Goal: Information Seeking & Learning: Learn about a topic

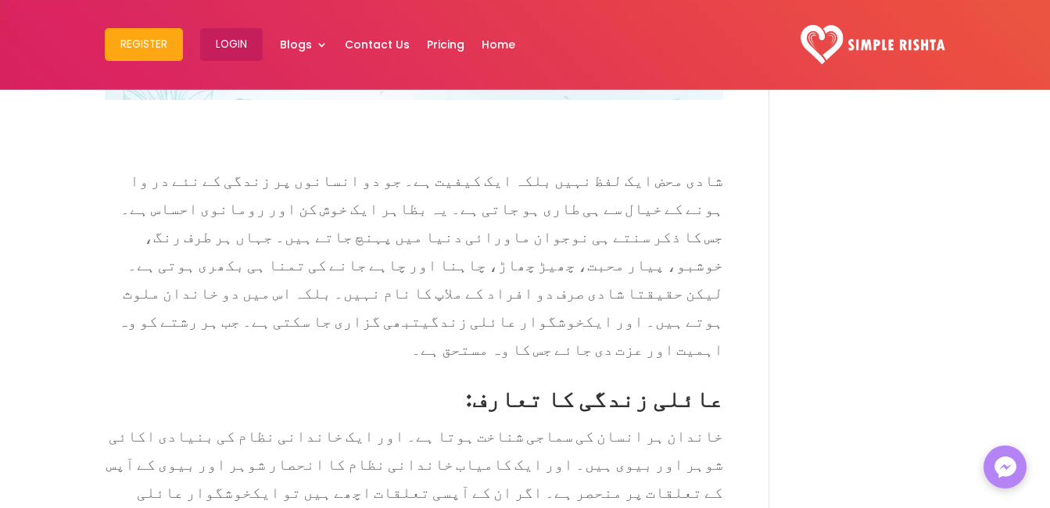
scroll to position [547, 0]
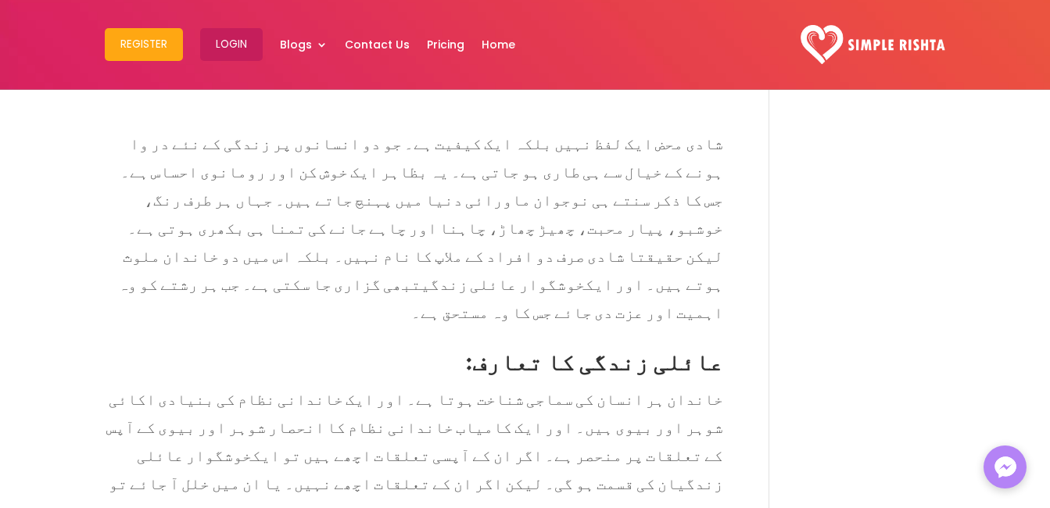
click at [649, 253] on span "شادی محض ایک لفظ نہیں بلکہ ایک کیفیت ہے۔ جو دو انسانوں پر زندگی کے نئے در وا ہو…" at bounding box center [421, 210] width 603 height 180
drag, startPoint x: 649, startPoint y: 253, endPoint x: 690, endPoint y: 309, distance: 68.8
click at [690, 309] on p "شادی محض ایک لفظ نہیں بلکہ ایک کیفیت ہے۔ جو دو انسانوں پر زندگی کے نئے در وا ہو…" at bounding box center [414, 231] width 618 height 213
copy p "شادی صرف دو افراد کے ملاپ کا نام نہیں۔ بلکہ اس میں دو خاندان ملوث ہوتے ہیں۔ اور…"
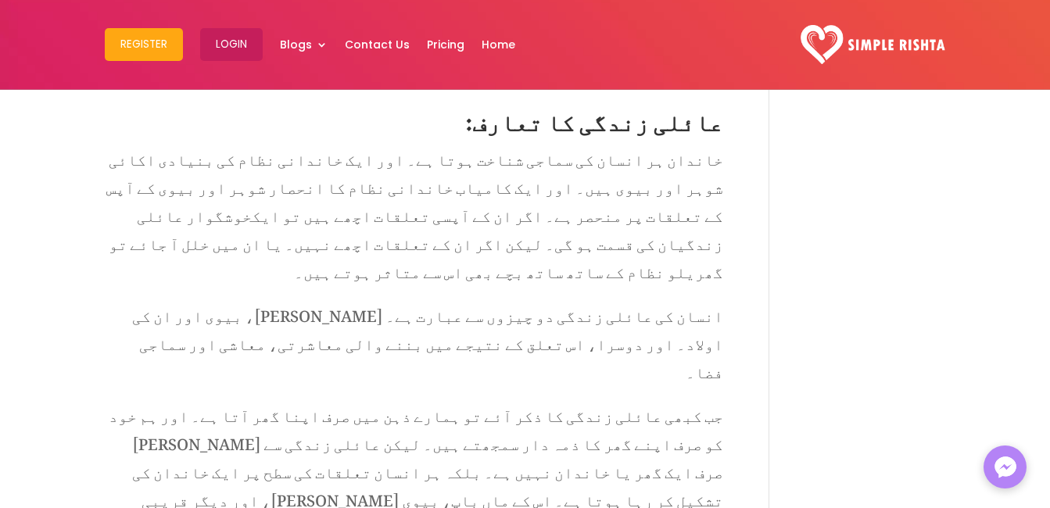
scroll to position [860, 0]
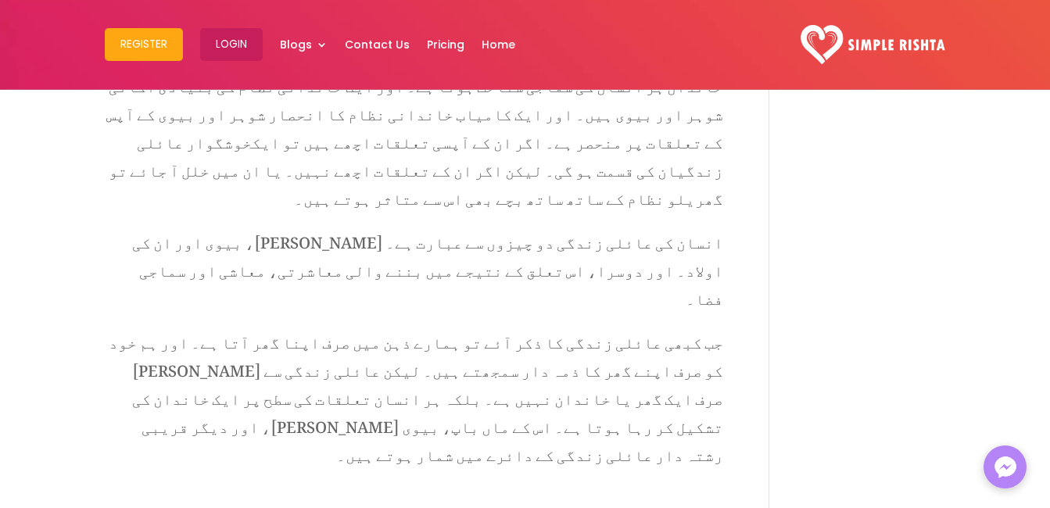
click at [525, 219] on span "انسان کی عائلی زندگی دو چیزوں سے عبارت ہے۔ [PERSON_NAME]، بیوی اور ان کی اولاد۔…" at bounding box center [427, 266] width 591 height 95
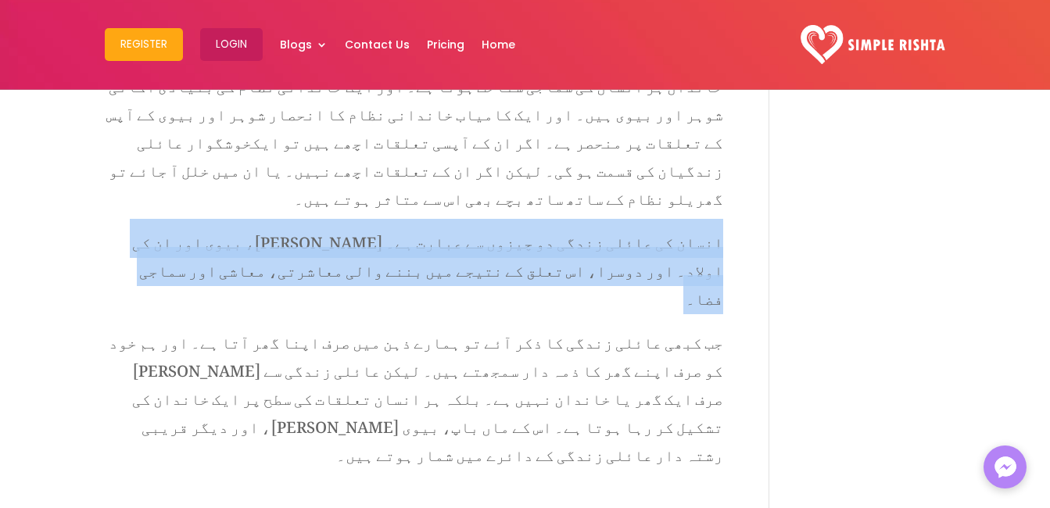
click at [525, 219] on span "انسان کی عائلی زندگی دو چیزوں سے عبارت ہے۔ [PERSON_NAME]، بیوی اور ان کی اولاد۔…" at bounding box center [427, 266] width 591 height 95
copy div "انسان کی عائلی زندگی دو چیزوں سے عبارت ہے۔ [PERSON_NAME]، بیوی اور ان کی اولاد۔…"
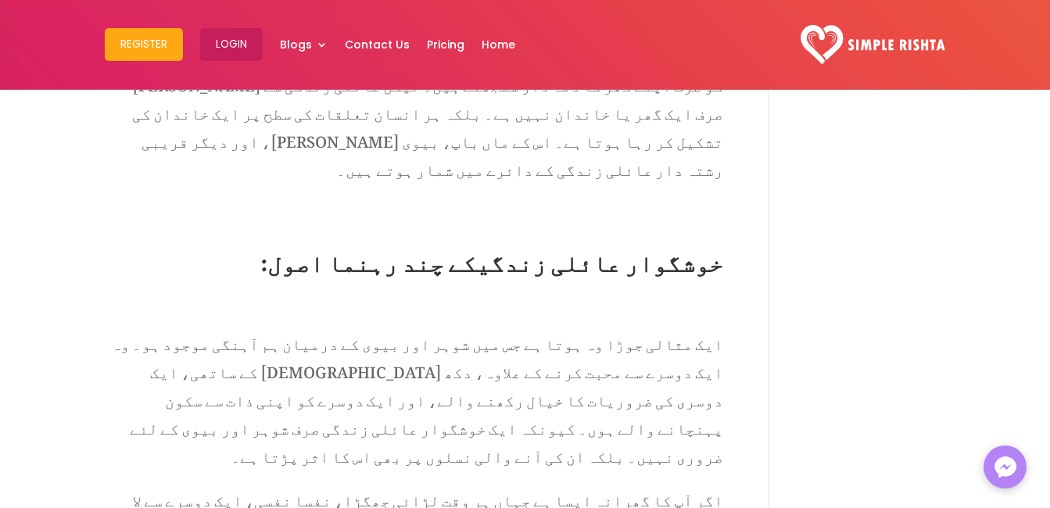
scroll to position [1172, 0]
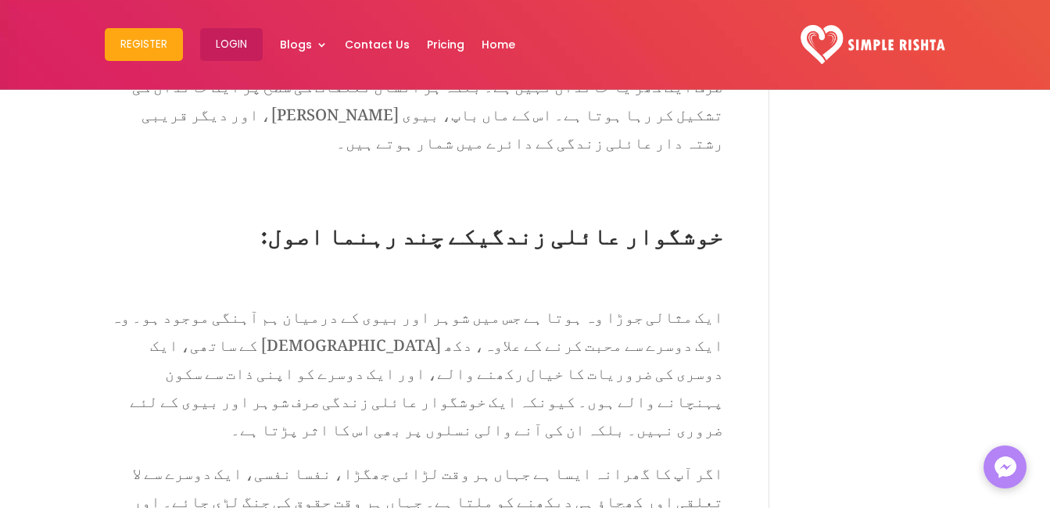
click at [578, 293] on span "ایک مثالی جوڑا وہ ہوتا ہے جس میں شوہر اور بیوی کے درمیان ہم آہنگی موجود ہو۔ وہ …" at bounding box center [417, 369] width 612 height 152
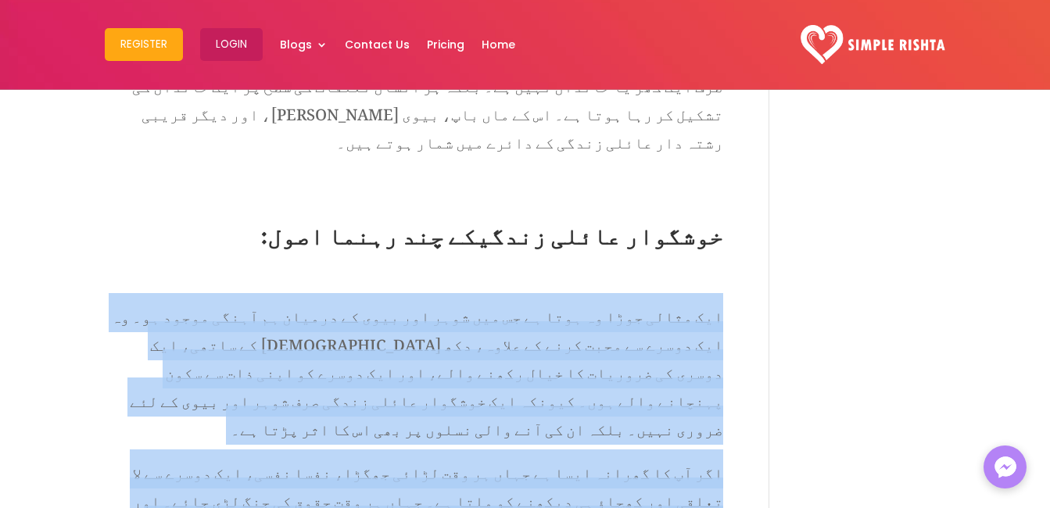
drag, startPoint x: 578, startPoint y: 267, endPoint x: 497, endPoint y: 390, distance: 147.8
copy div "lor ipsum dolo si amet co ad eli sedd eiu temp in utlabo et dolor magna al۔ en …"
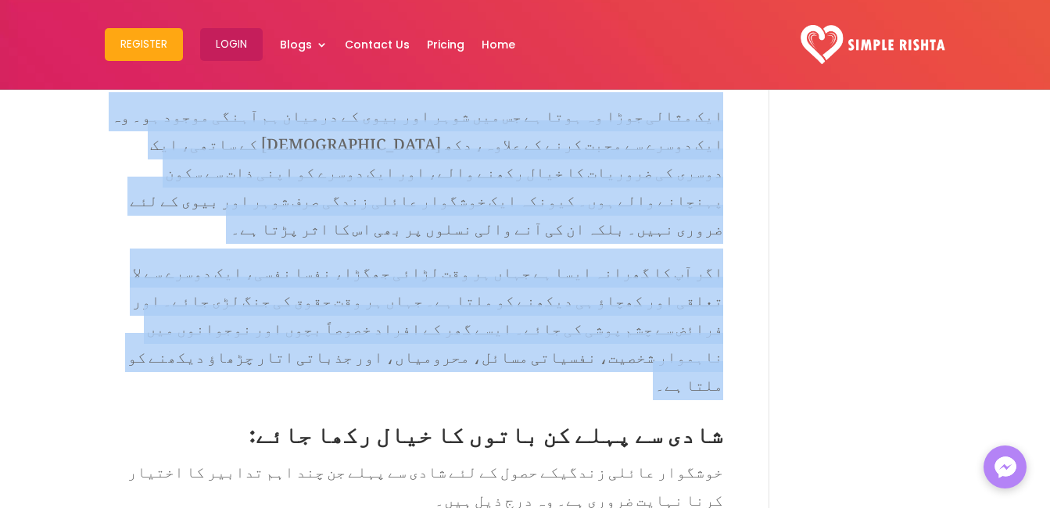
scroll to position [1407, 0]
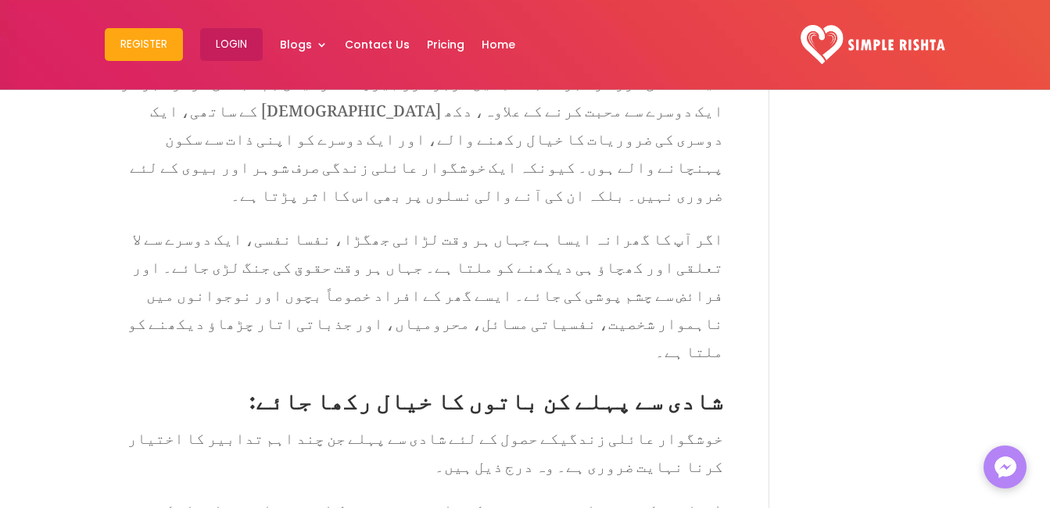
click at [683, 365] on span "شادی سے پہلے کن باتوں کا خیال رکھا جائے" at bounding box center [489, 394] width 467 height 59
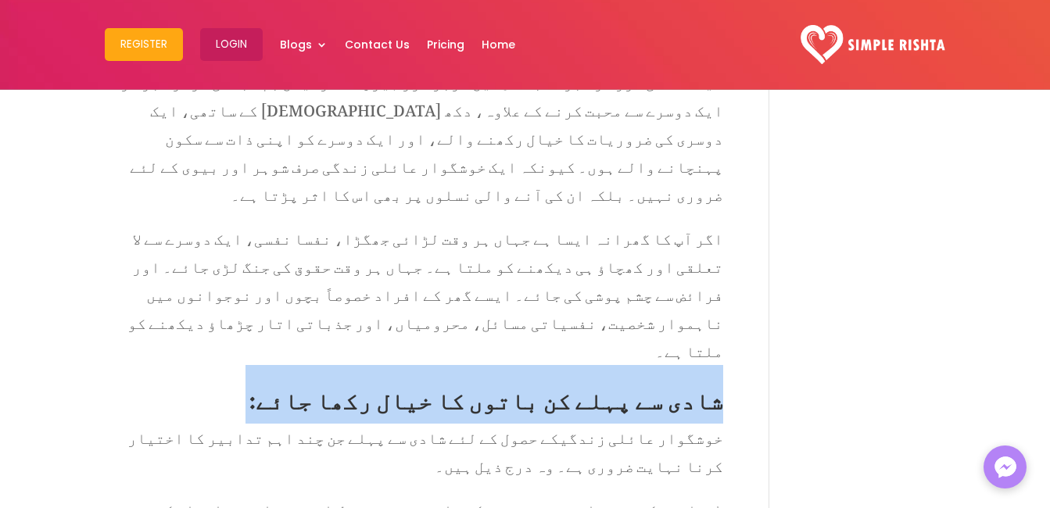
click at [683, 365] on span "شادی سے پہلے کن باتوں کا خیال رکھا جائے" at bounding box center [489, 394] width 467 height 59
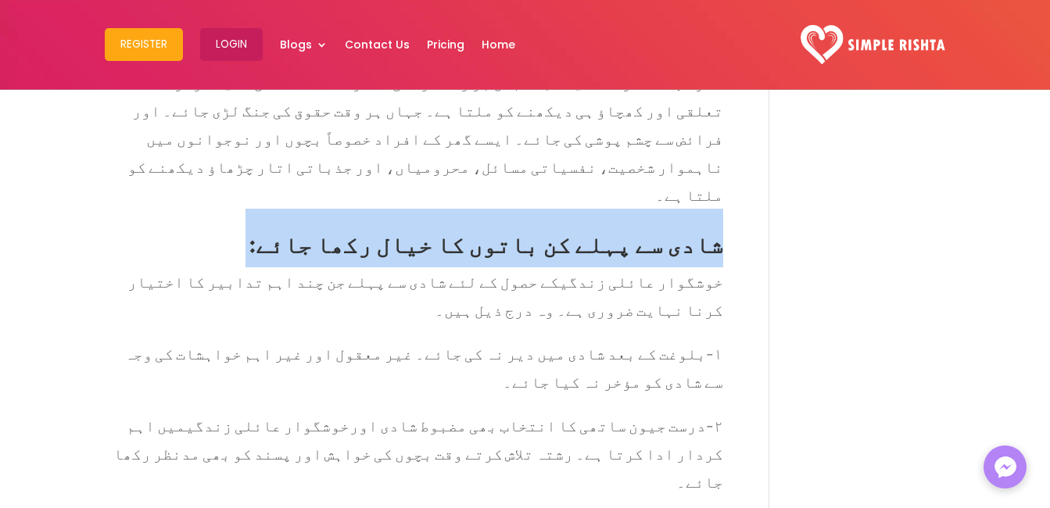
scroll to position [1641, 0]
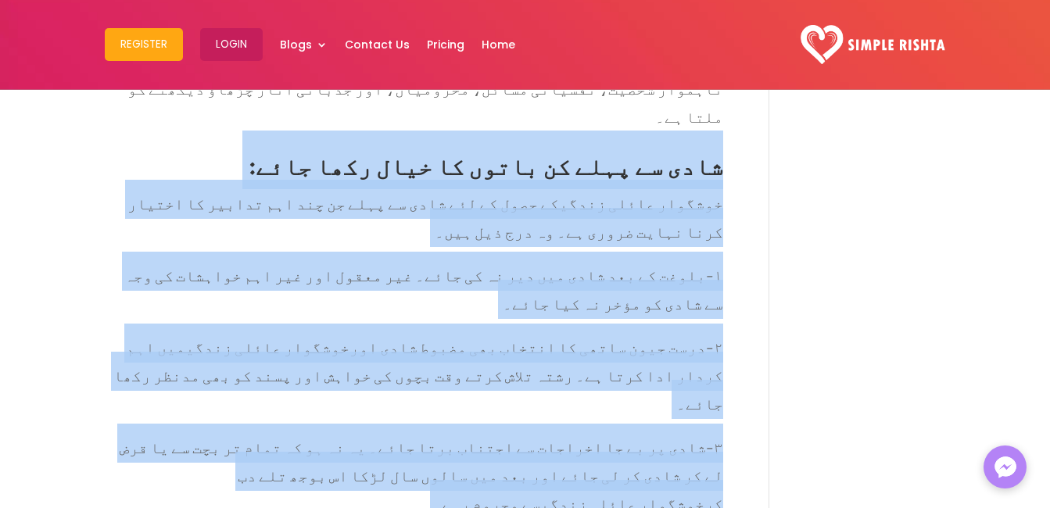
click at [432, 480] on span "سے محروم رہے۔" at bounding box center [486, 499] width 108 height 39
copy div "lore ip dolo si ametc ad elit sedd eius : tempori utlab etdol ma aliq en adm ve…"
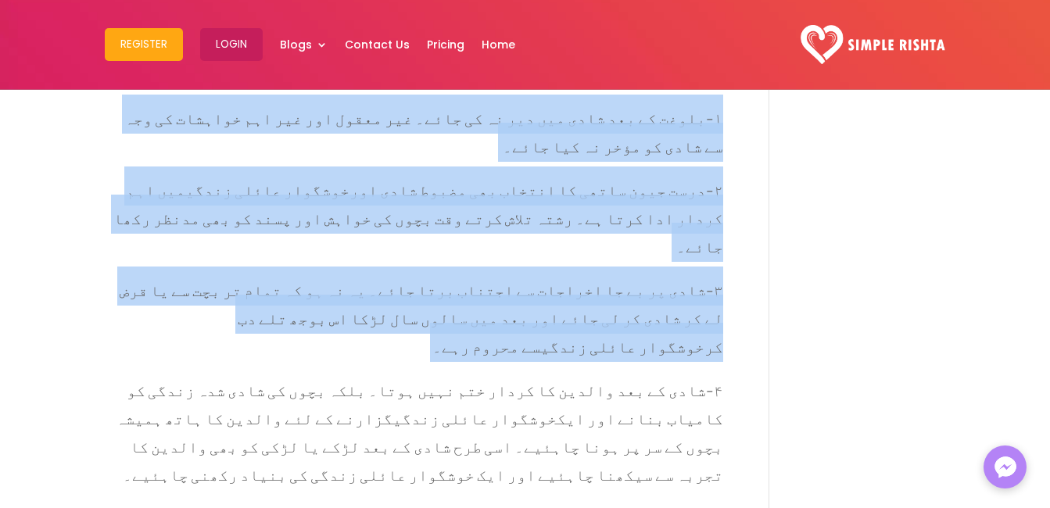
scroll to position [1798, 0]
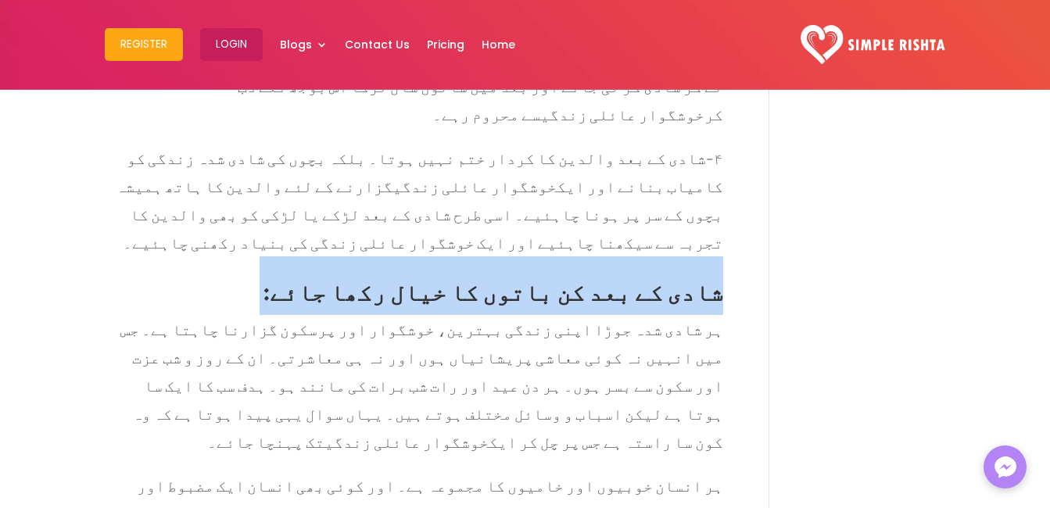
scroll to position [2032, 0]
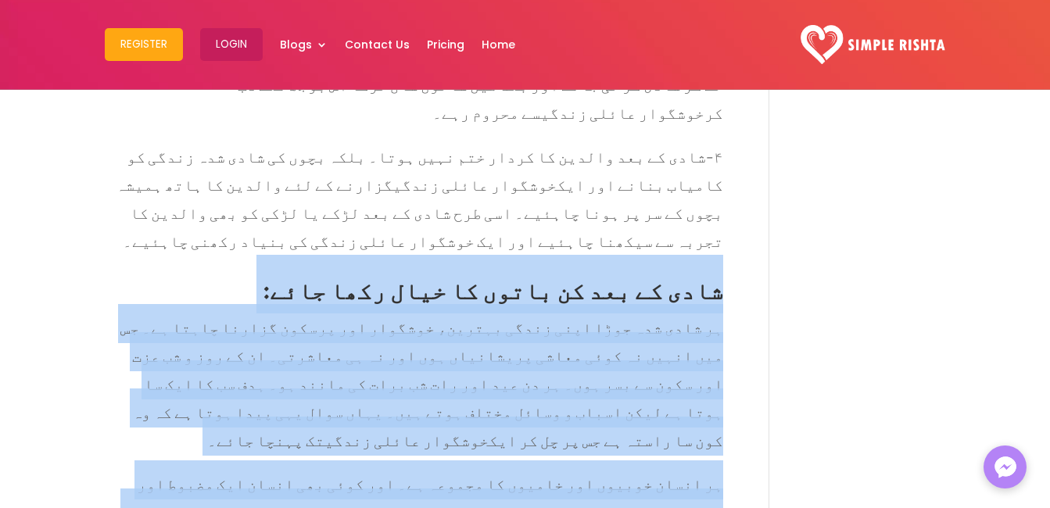
copy div "lore ip dol si ametc ad elit sedd eius : te inci utl etdo magn aliqu enimad، mi…"
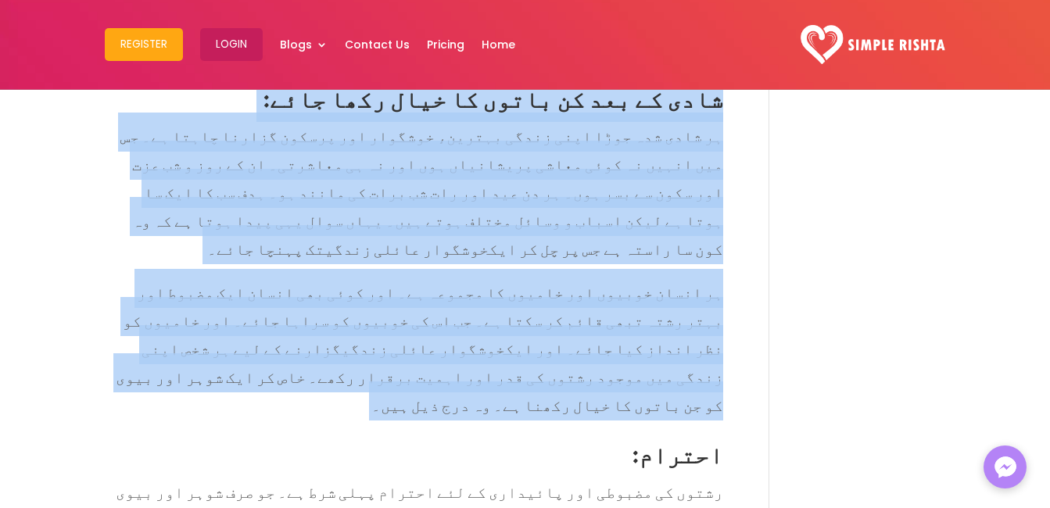
scroll to position [2188, 0]
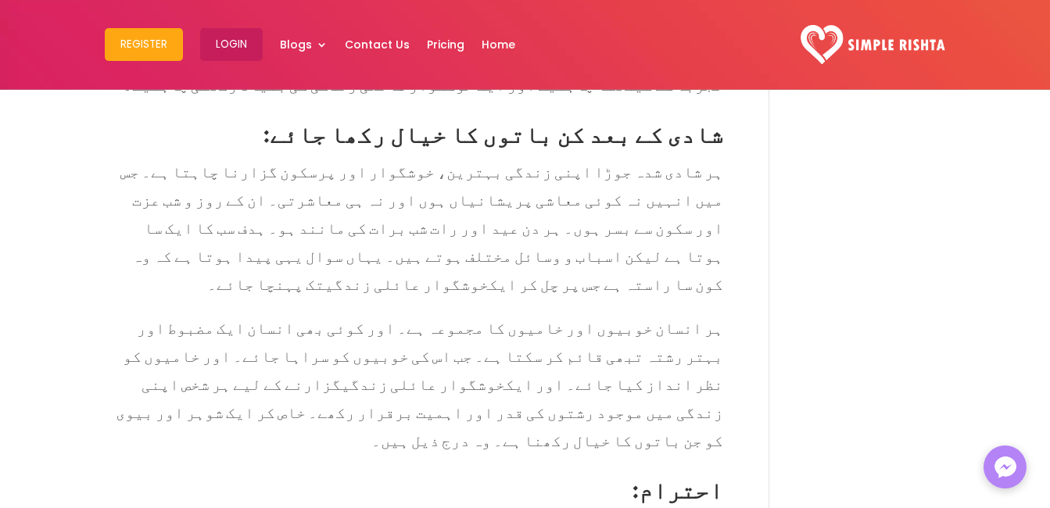
click at [689, 454] on span "احترام" at bounding box center [681, 483] width 84 height 59
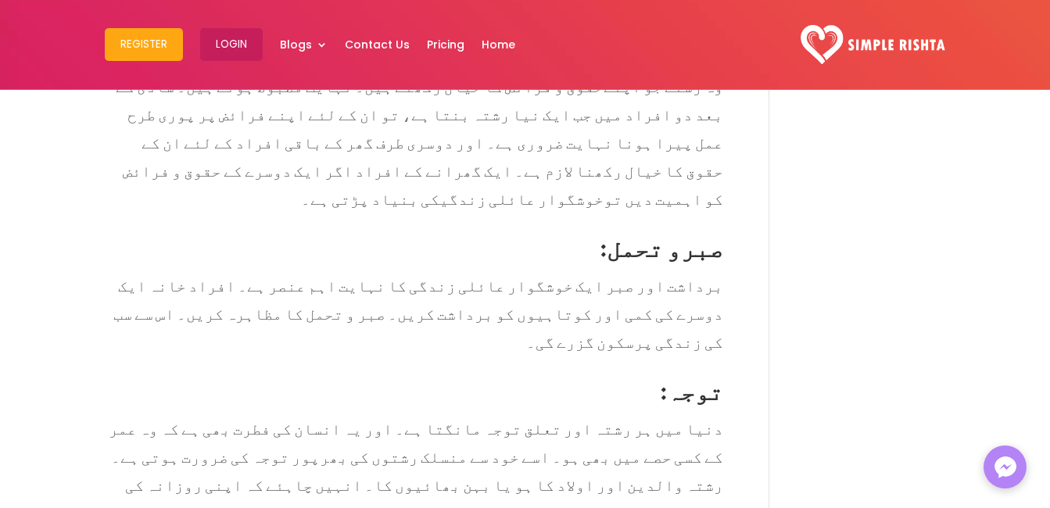
scroll to position [2970, 0]
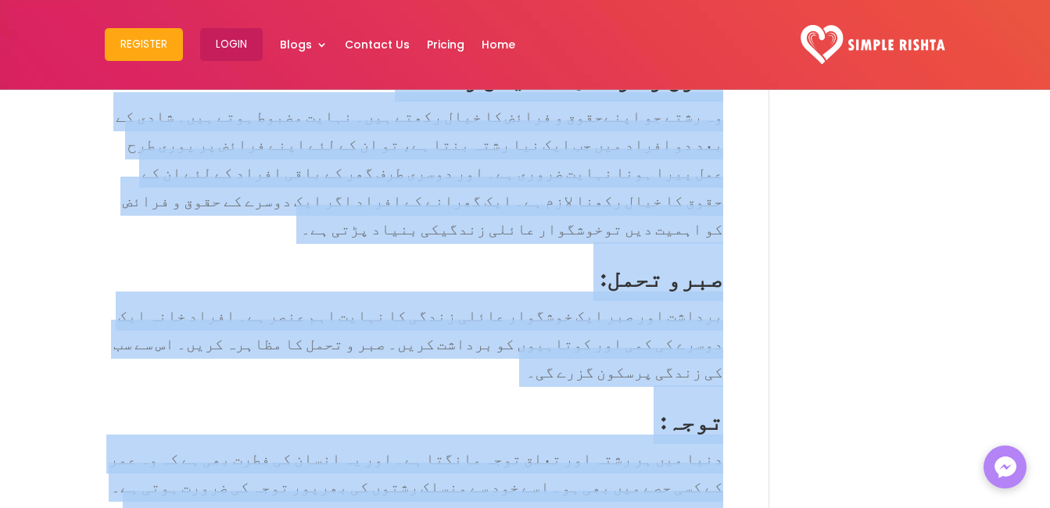
copy div "loremi : dolor si ametco adi elitsedd ei tem incidi utla etd ma۔ al eni admi ve…"
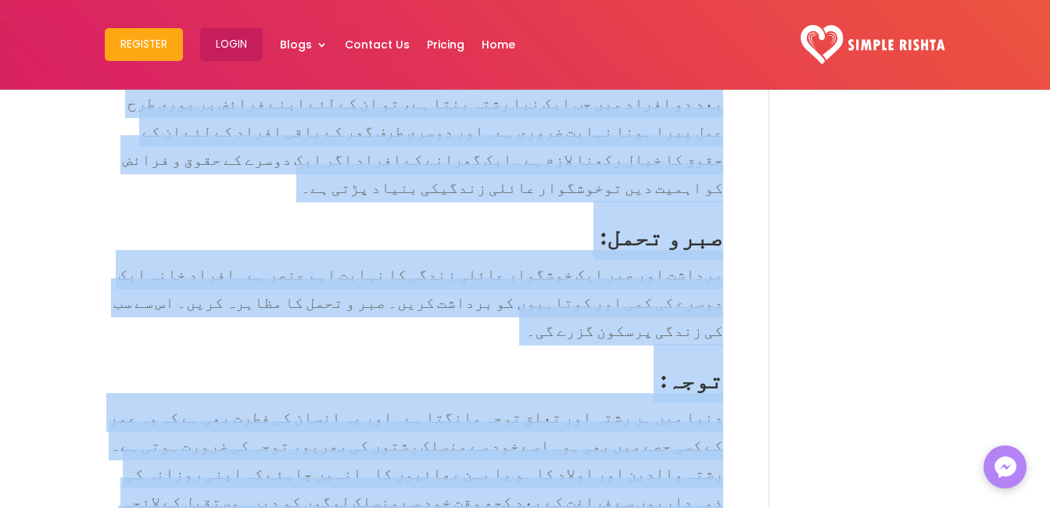
scroll to position [3048, 0]
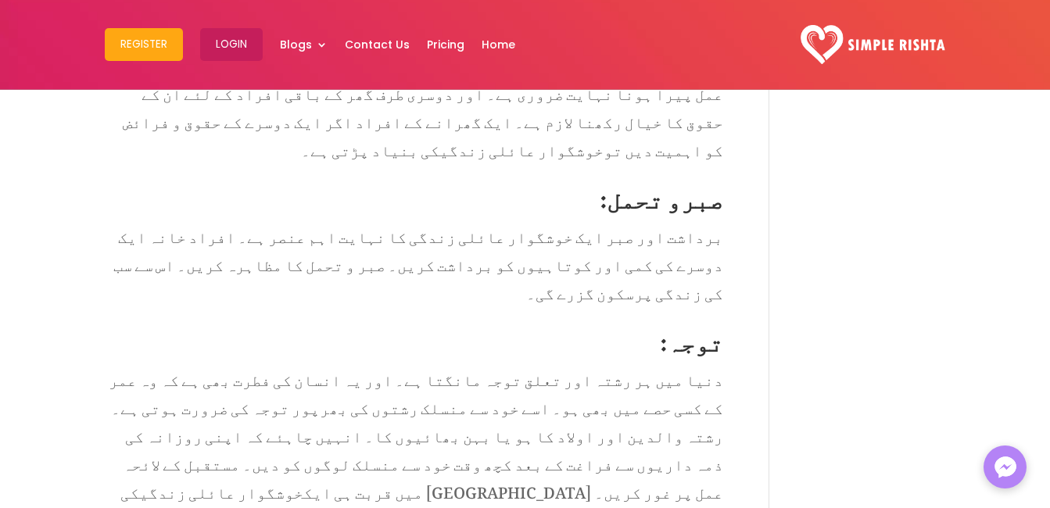
drag, startPoint x: 690, startPoint y: 252, endPoint x: 629, endPoint y: 334, distance: 101.6
drag, startPoint x: 629, startPoint y: 334, endPoint x: 600, endPoint y: 333, distance: 28.9
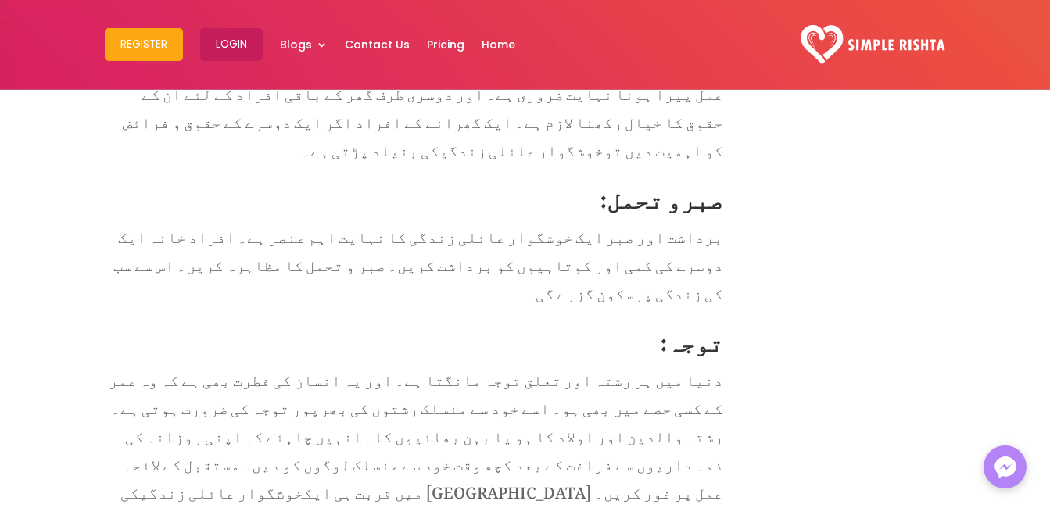
copy div "انٹرنیٹ نے جہاں اس دنیا کو گلوبل ویلیج بنایا ہے وہیں ہمارے قریبی رشتوں کو بھی ہ…"
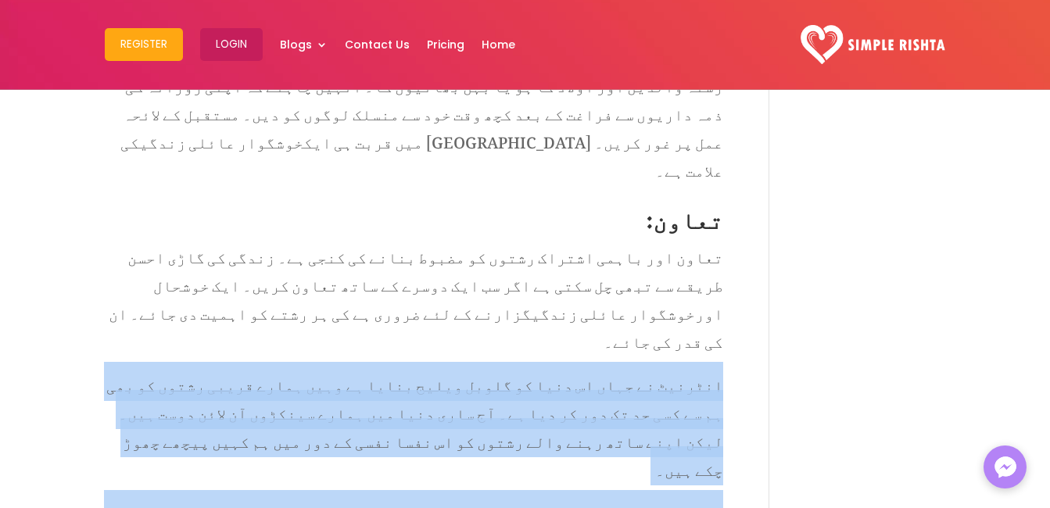
scroll to position [3439, 0]
